Goal: Information Seeking & Learning: Learn about a topic

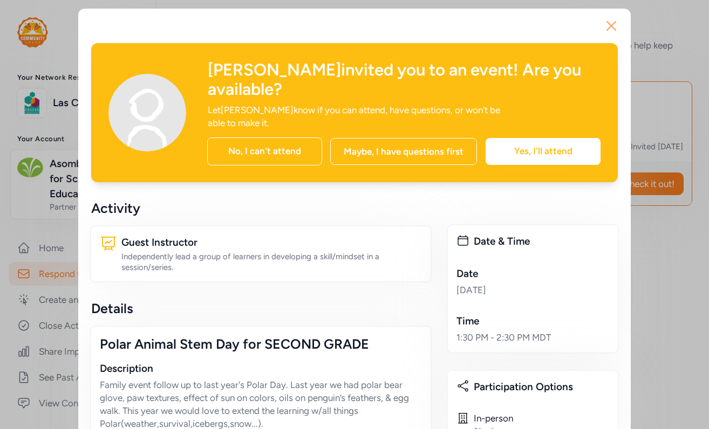
click at [609, 30] on icon "button" at bounding box center [611, 25] width 17 height 17
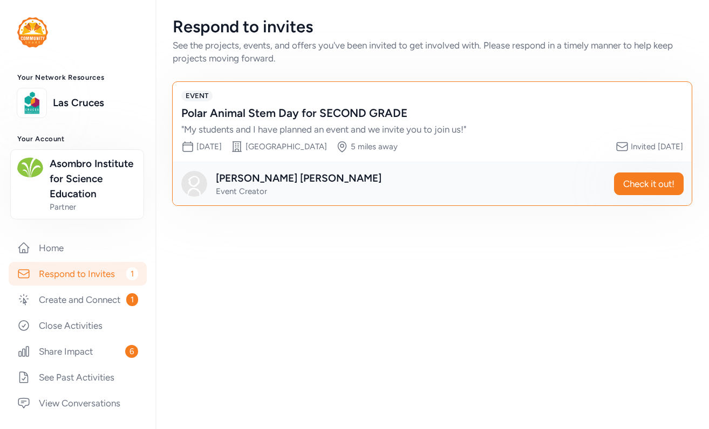
click at [289, 110] on div "Polar Animal Stem Day for SECOND GRADE" at bounding box center [421, 113] width 480 height 15
click at [663, 193] on button "Check it out!" at bounding box center [649, 184] width 70 height 23
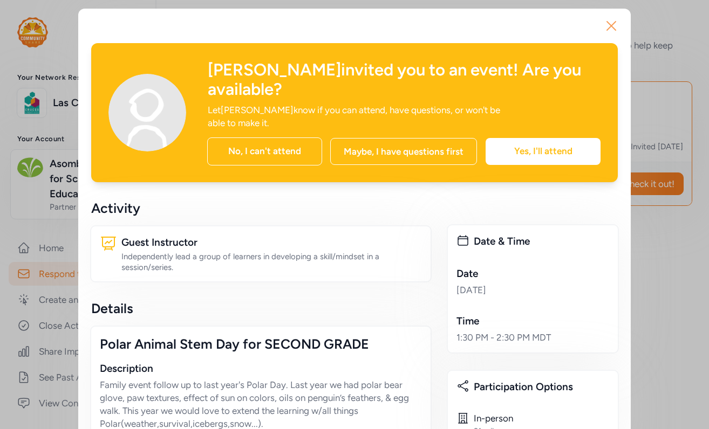
click at [611, 31] on icon "button" at bounding box center [611, 25] width 17 height 17
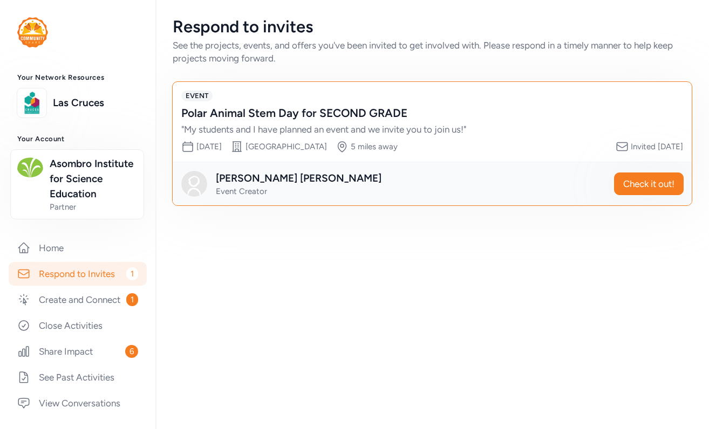
click at [191, 113] on div "Polar Animal Stem Day for SECOND GRADE" at bounding box center [421, 113] width 480 height 15
click at [421, 128] on div "" My students and I have planned an event and we invite you to join us! "" at bounding box center [421, 129] width 480 height 13
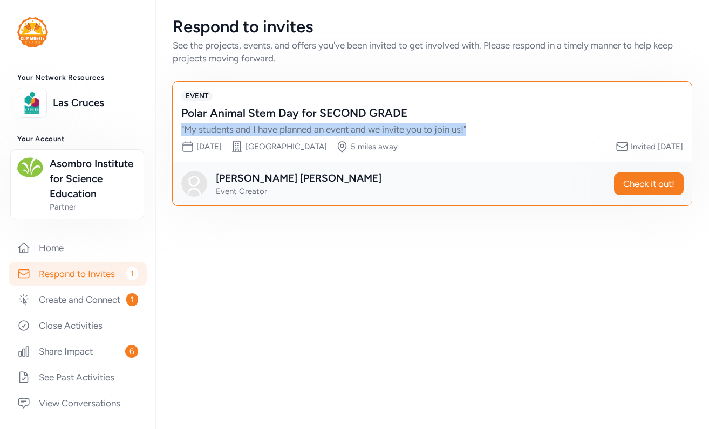
click at [421, 128] on div "" My students and I have planned an event and we invite you to join us! "" at bounding box center [421, 129] width 480 height 13
click at [627, 186] on span "Check it out!" at bounding box center [648, 184] width 51 height 13
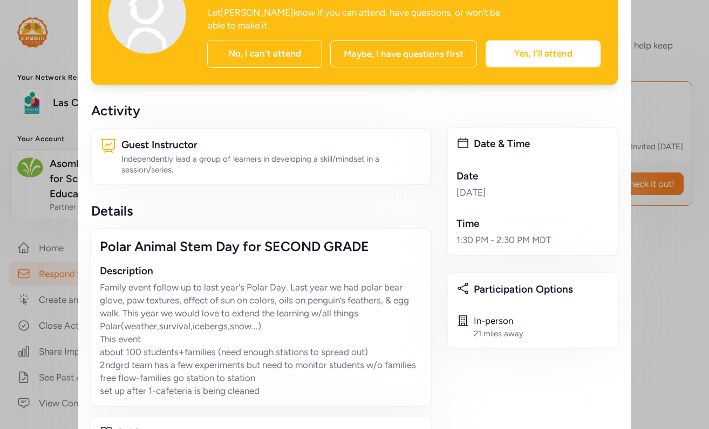
scroll to position [129, 0]
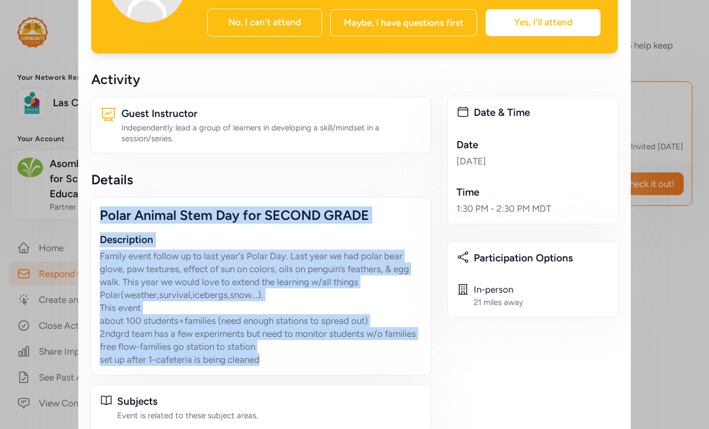
drag, startPoint x: 101, startPoint y: 195, endPoint x: 291, endPoint y: 336, distance: 236.7
click at [291, 336] on div "Polar Animal Stem Day for SECOND GRADE Description Family event follow up to la…" at bounding box center [261, 286] width 342 height 179
copy div "Polar Animal Stem Day for SECOND GRADE Description Family event follow up to la…"
click at [291, 336] on p "Family event follow up to last year's Polar Day. Last year we had polar bear gl…" at bounding box center [261, 308] width 322 height 117
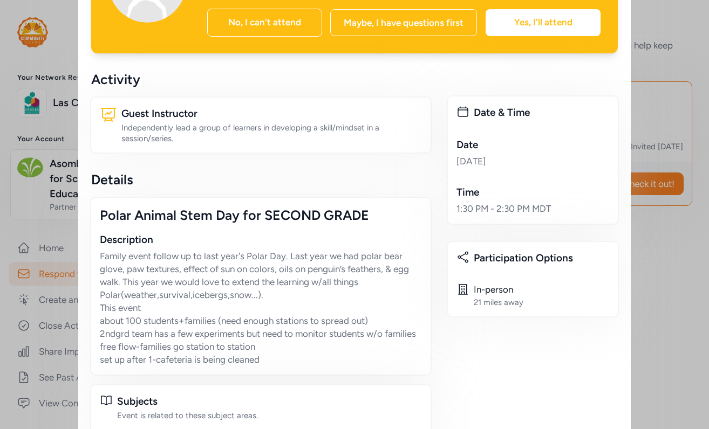
click at [356, 254] on p "Family event follow up to last year's Polar Day. Last year we had polar bear gl…" at bounding box center [261, 308] width 322 height 117
drag, startPoint x: 458, startPoint y: 125, endPoint x: 562, endPoint y: 187, distance: 120.7
click at [562, 187] on div "Date & Time Date [DATE] Time 1:30 PM - 2:30 PM MDT" at bounding box center [533, 159] width 172 height 129
copy div "Date [DATE] Time 1:30 PM - 2:30 PM MDT"
click at [391, 267] on p "Family event follow up to last year's Polar Day. Last year we had polar bear gl…" at bounding box center [261, 308] width 322 height 117
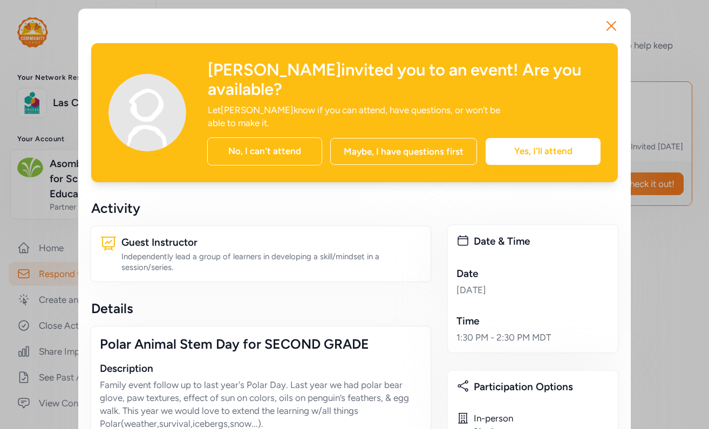
scroll to position [0, 0]
click at [608, 24] on icon "button" at bounding box center [611, 25] width 17 height 17
